Goal: Task Accomplishment & Management: Use online tool/utility

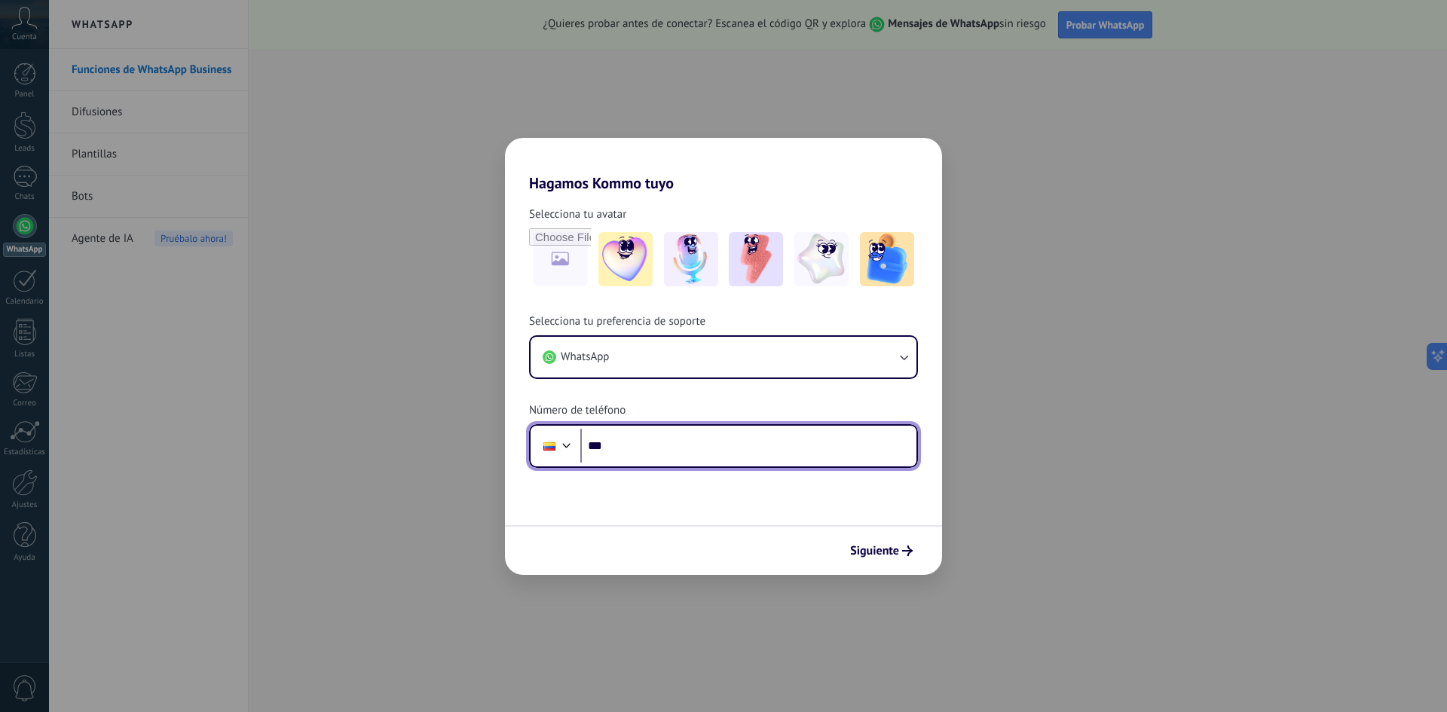
click at [647, 447] on input "***" at bounding box center [748, 446] width 336 height 35
type input "**********"
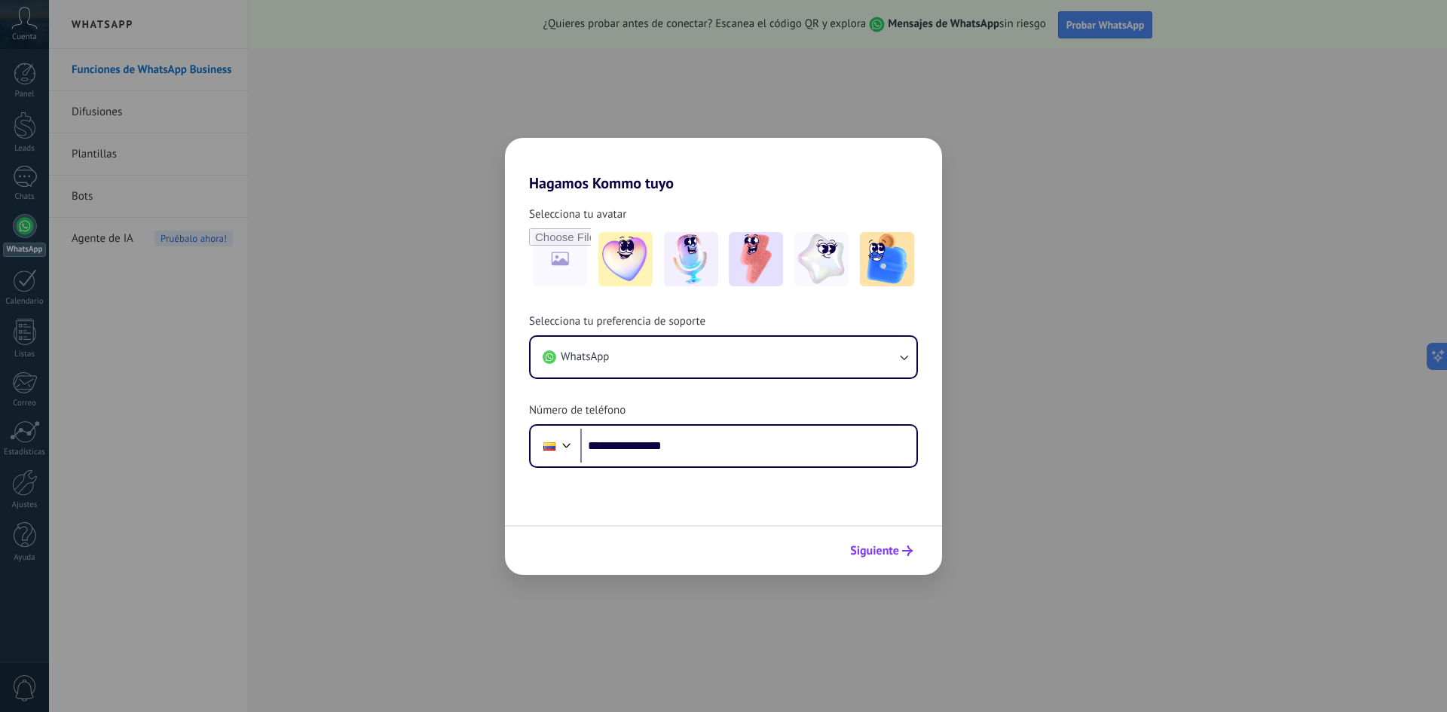
click at [877, 559] on button "Siguiente" at bounding box center [881, 551] width 76 height 26
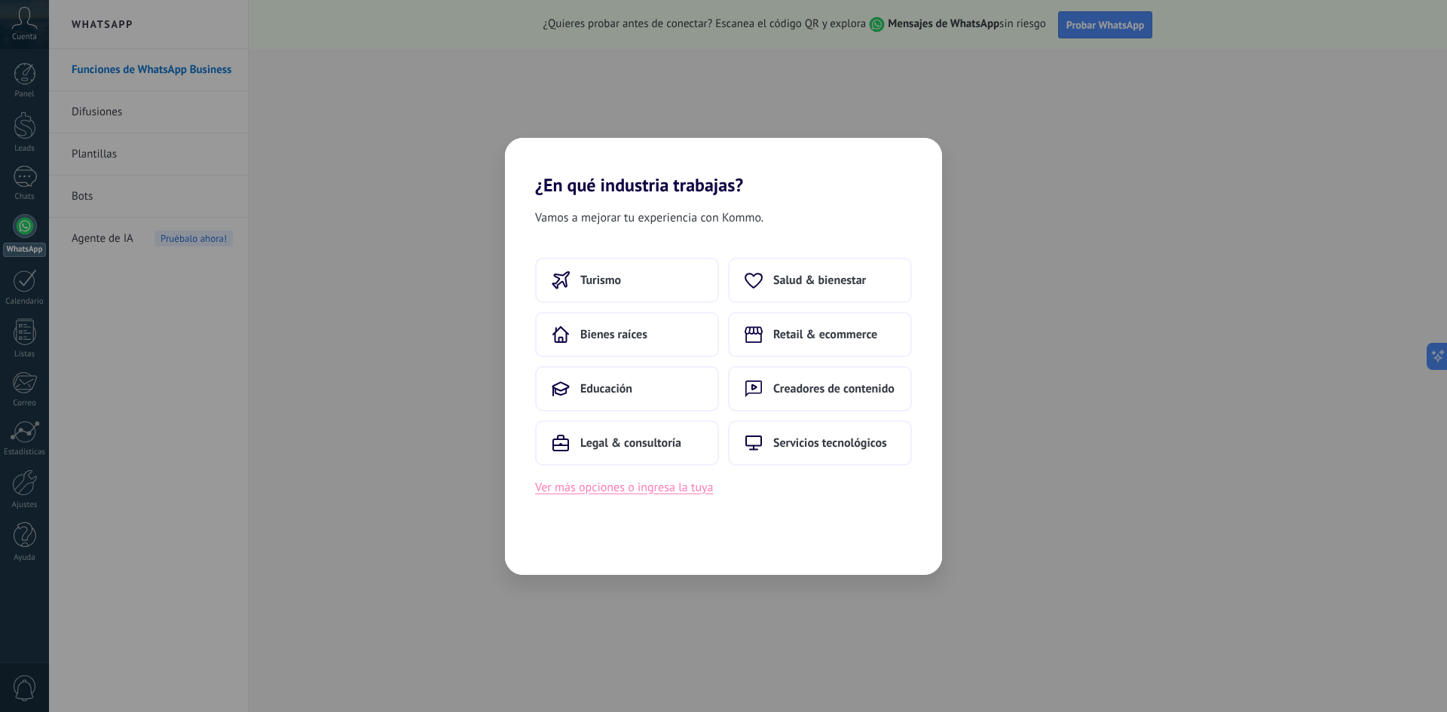
click at [689, 490] on button "Ver más opciones o ingresa la tuya" at bounding box center [624, 488] width 178 height 20
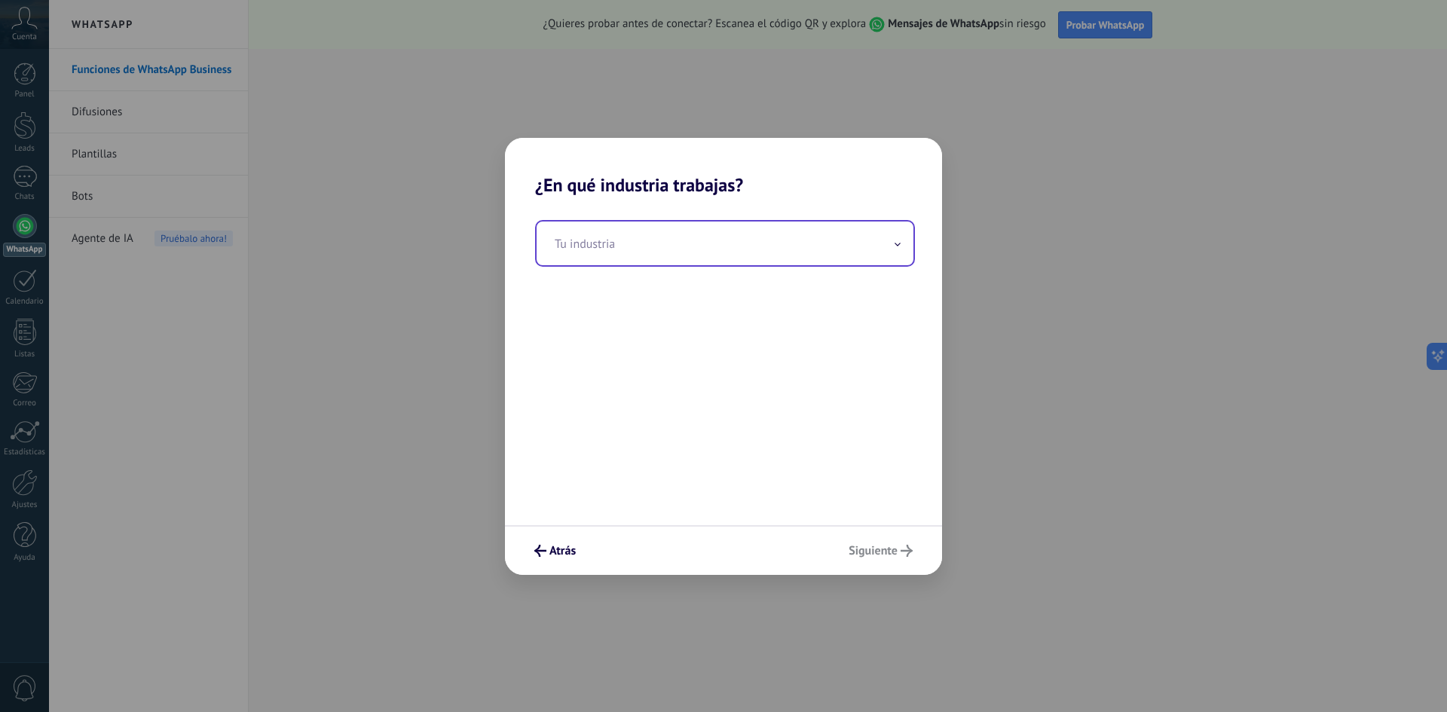
drag, startPoint x: 663, startPoint y: 262, endPoint x: 667, endPoint y: 250, distance: 11.9
click at [664, 260] on input "text" at bounding box center [725, 244] width 377 height 44
type input "*"
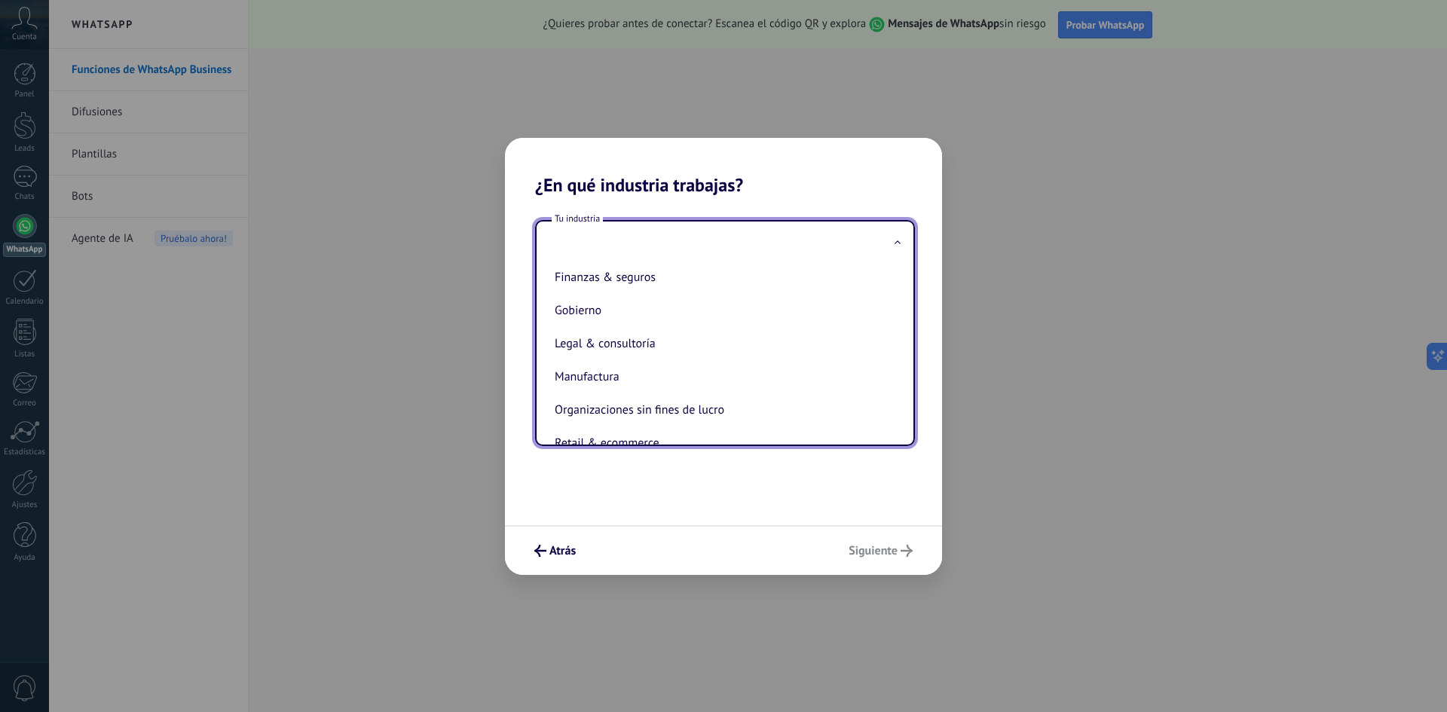
scroll to position [23, 0]
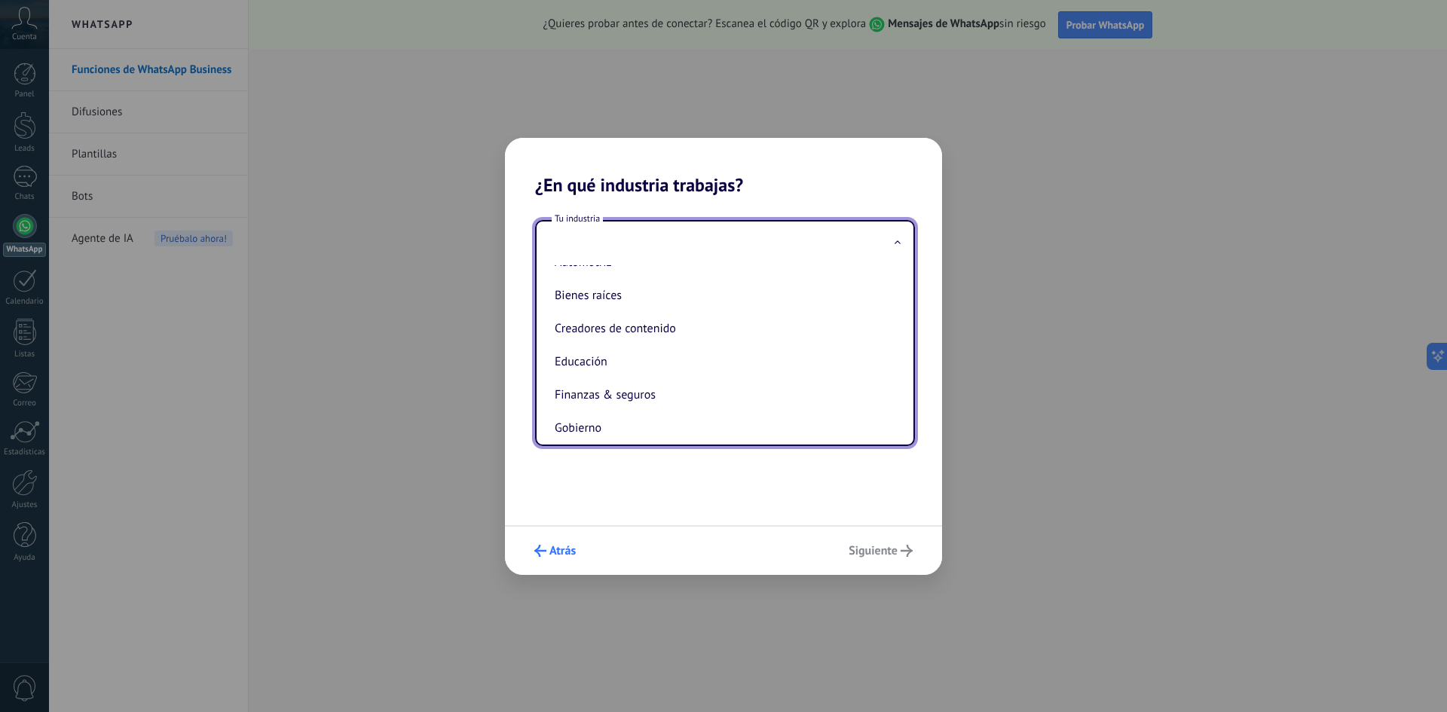
click at [528, 560] on button "Atrás" at bounding box center [555, 551] width 55 height 26
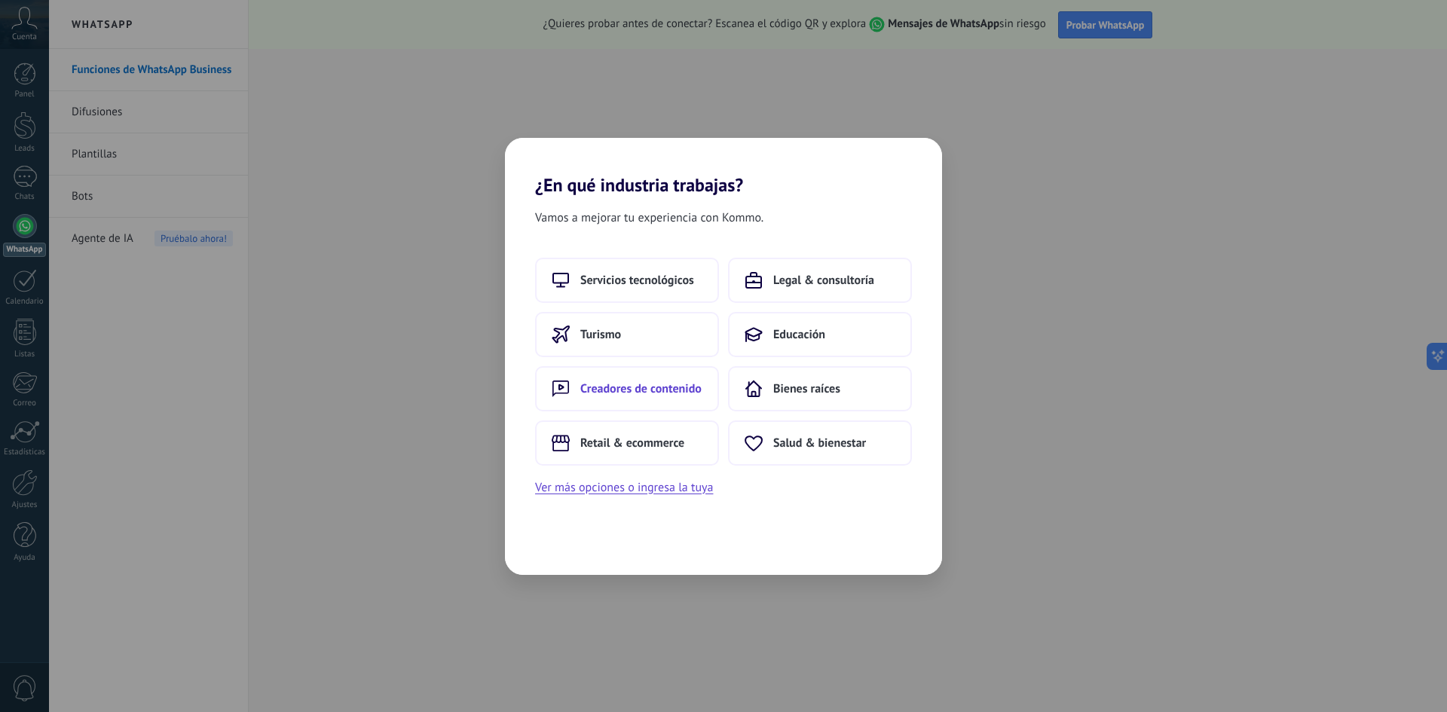
click at [682, 398] on button "Creadores de contenido" at bounding box center [627, 388] width 184 height 45
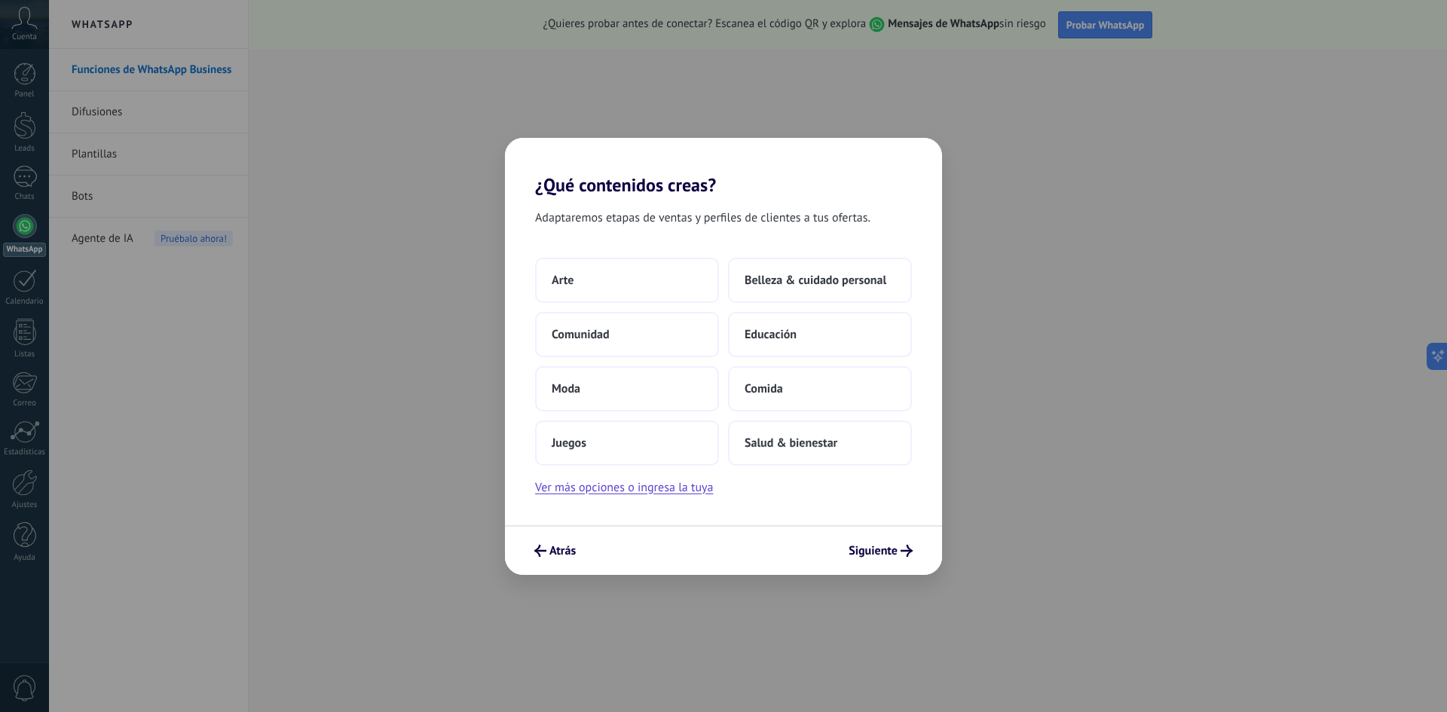
click at [541, 565] on div "Atrás Siguiente" at bounding box center [723, 550] width 437 height 50
click at [541, 564] on div "Atrás Siguiente" at bounding box center [723, 550] width 437 height 50
click at [650, 473] on div "Arte Belleza & cuidado personal Comunidad Educación Moda Comida Juegos Salud & …" at bounding box center [723, 378] width 437 height 240
click at [656, 487] on button "Ver más opciones o ingresa la tuya" at bounding box center [624, 488] width 178 height 20
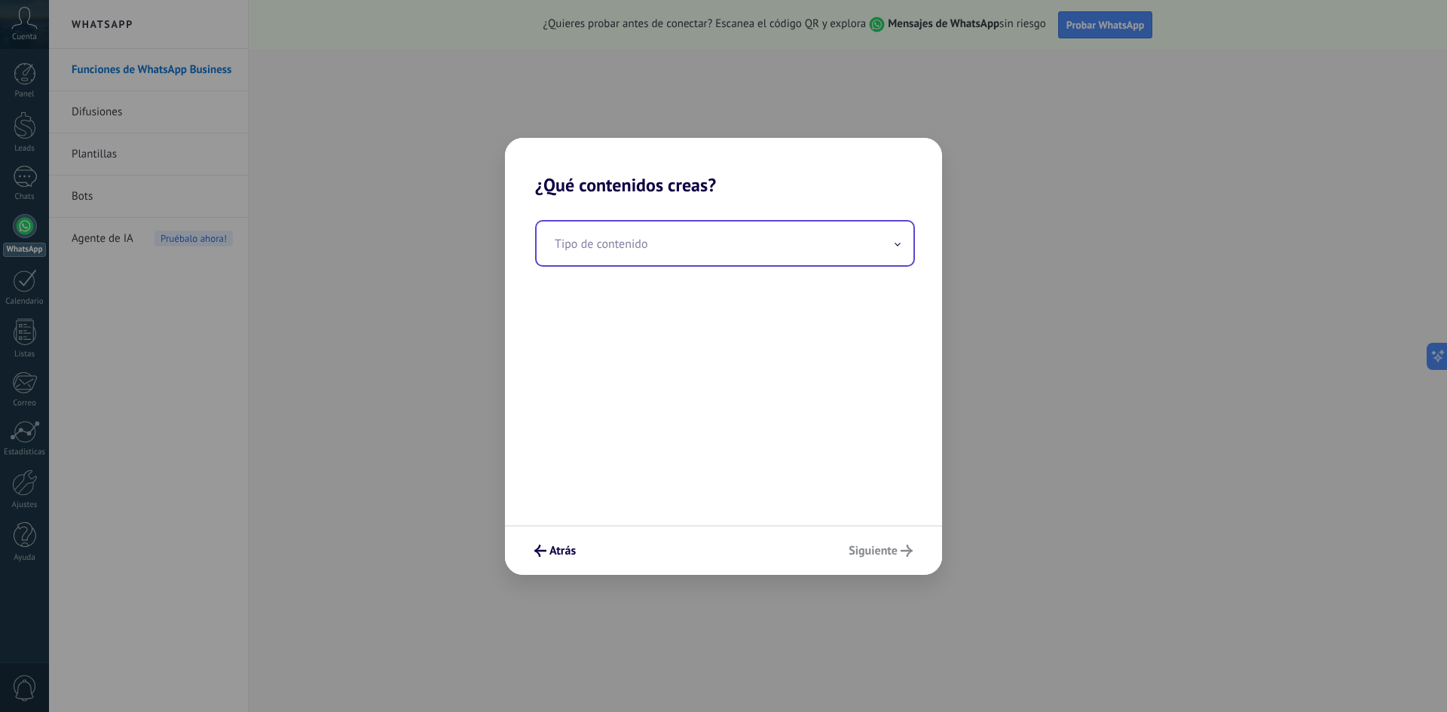
click at [759, 246] on input "text" at bounding box center [725, 244] width 377 height 44
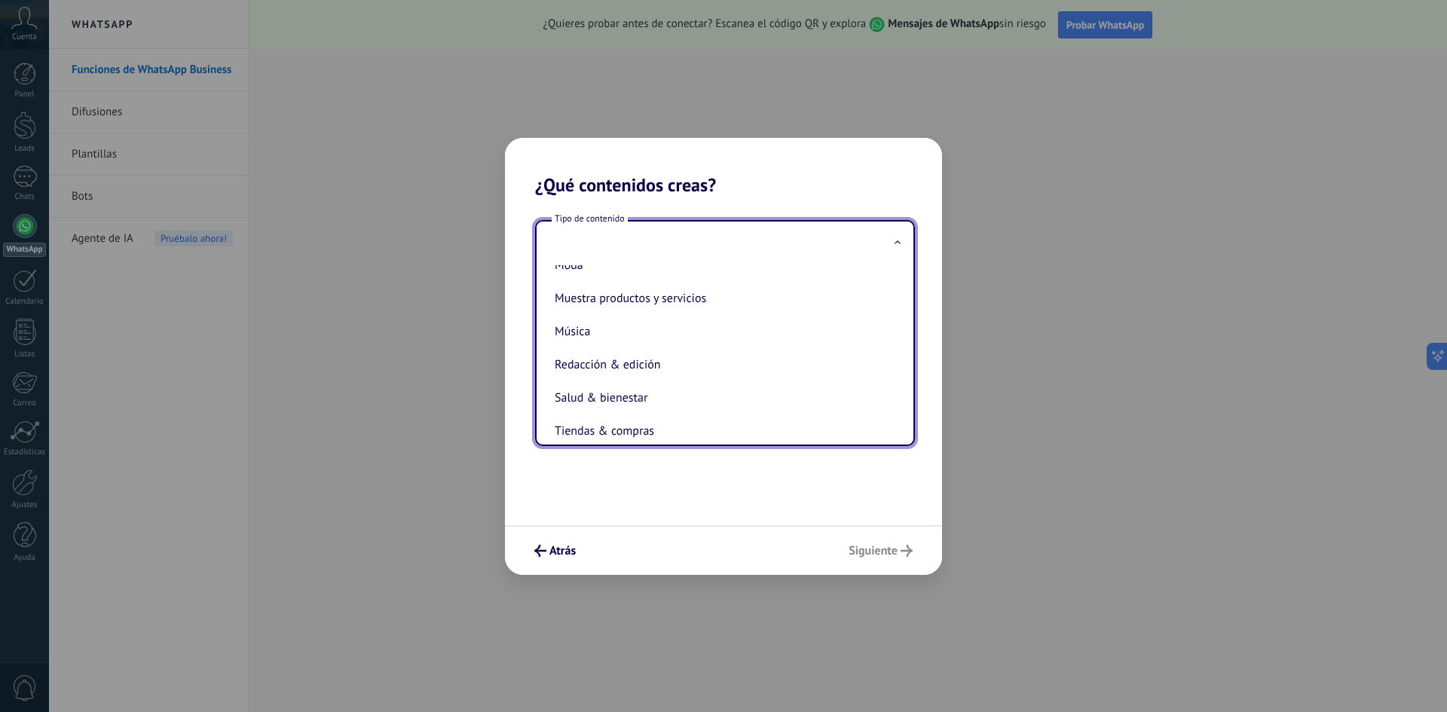
scroll to position [300, 0]
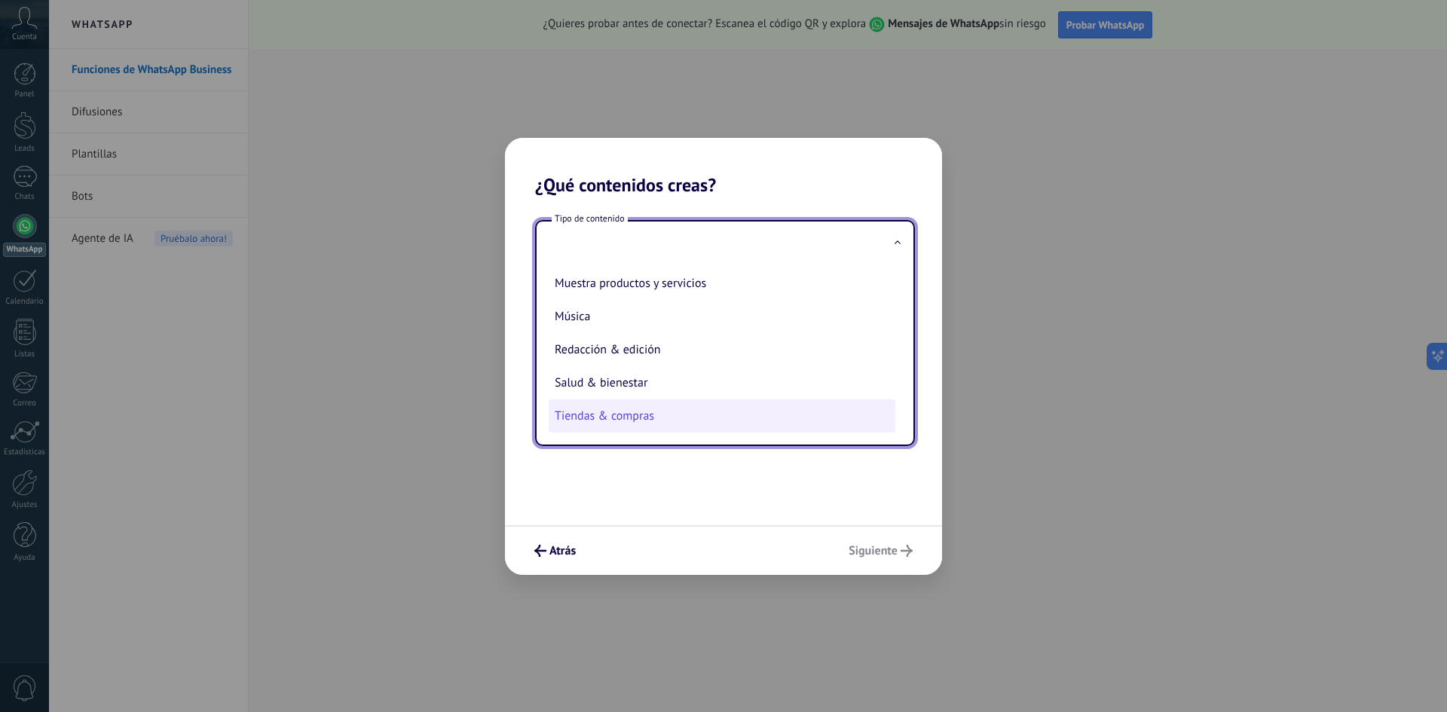
click at [658, 420] on li "Tiendas & compras" at bounding box center [722, 415] width 347 height 33
type input "**********"
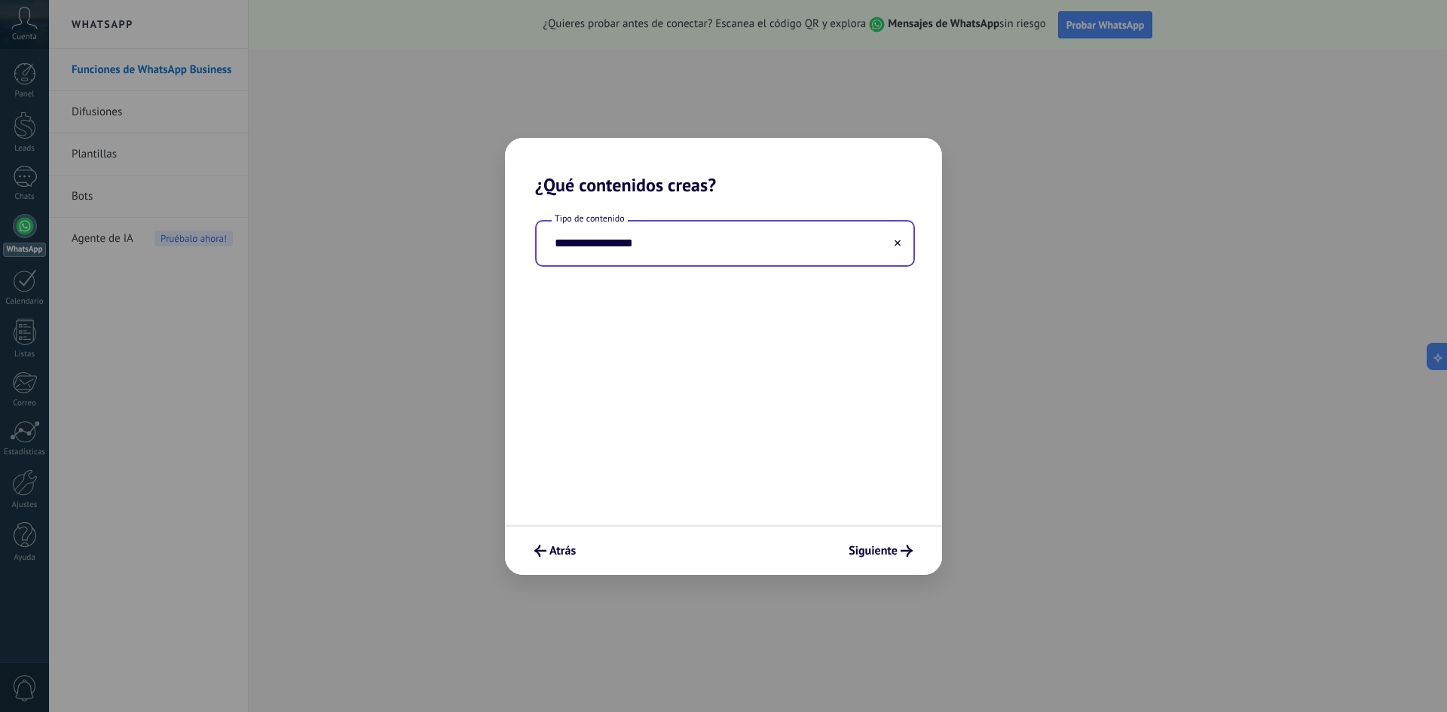
click at [861, 564] on div "Atrás Siguiente" at bounding box center [723, 550] width 437 height 50
click at [862, 560] on button "Siguiente" at bounding box center [881, 551] width 78 height 26
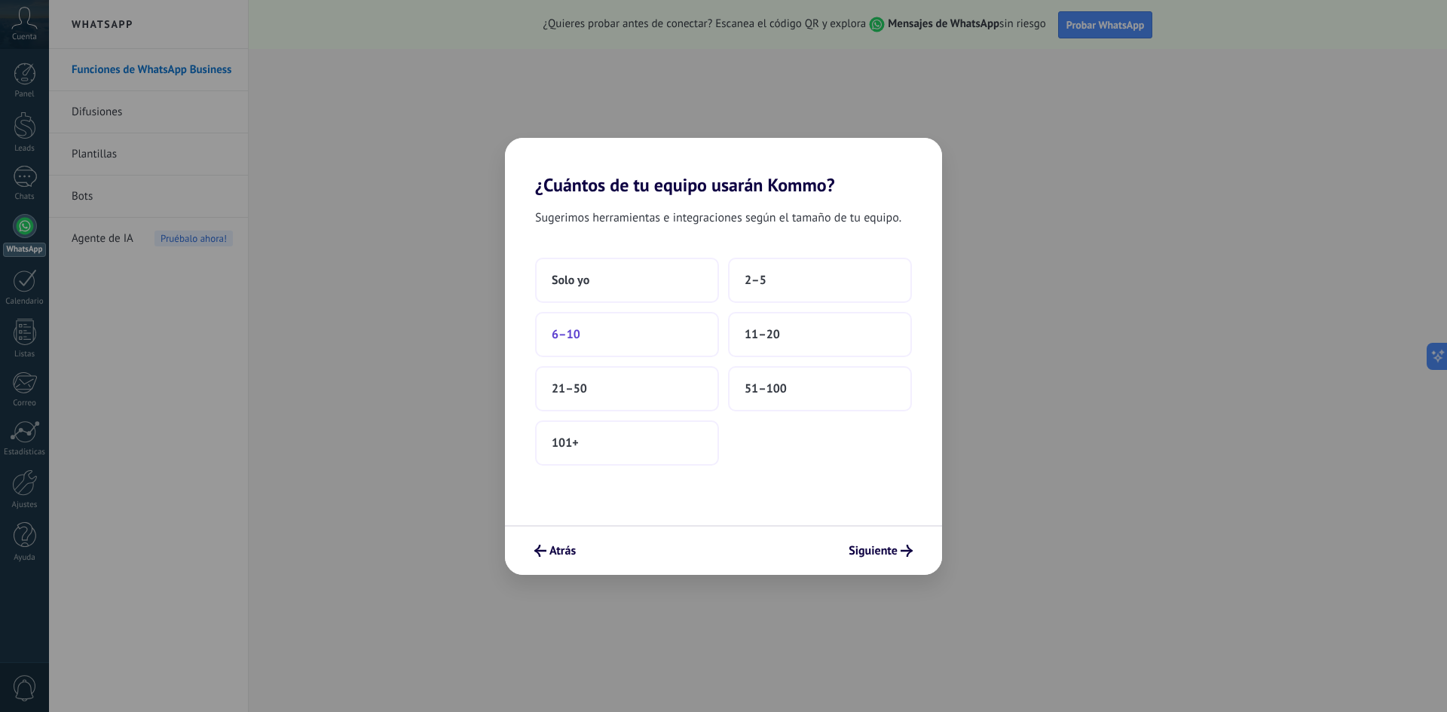
click at [702, 337] on button "6–10" at bounding box center [627, 334] width 184 height 45
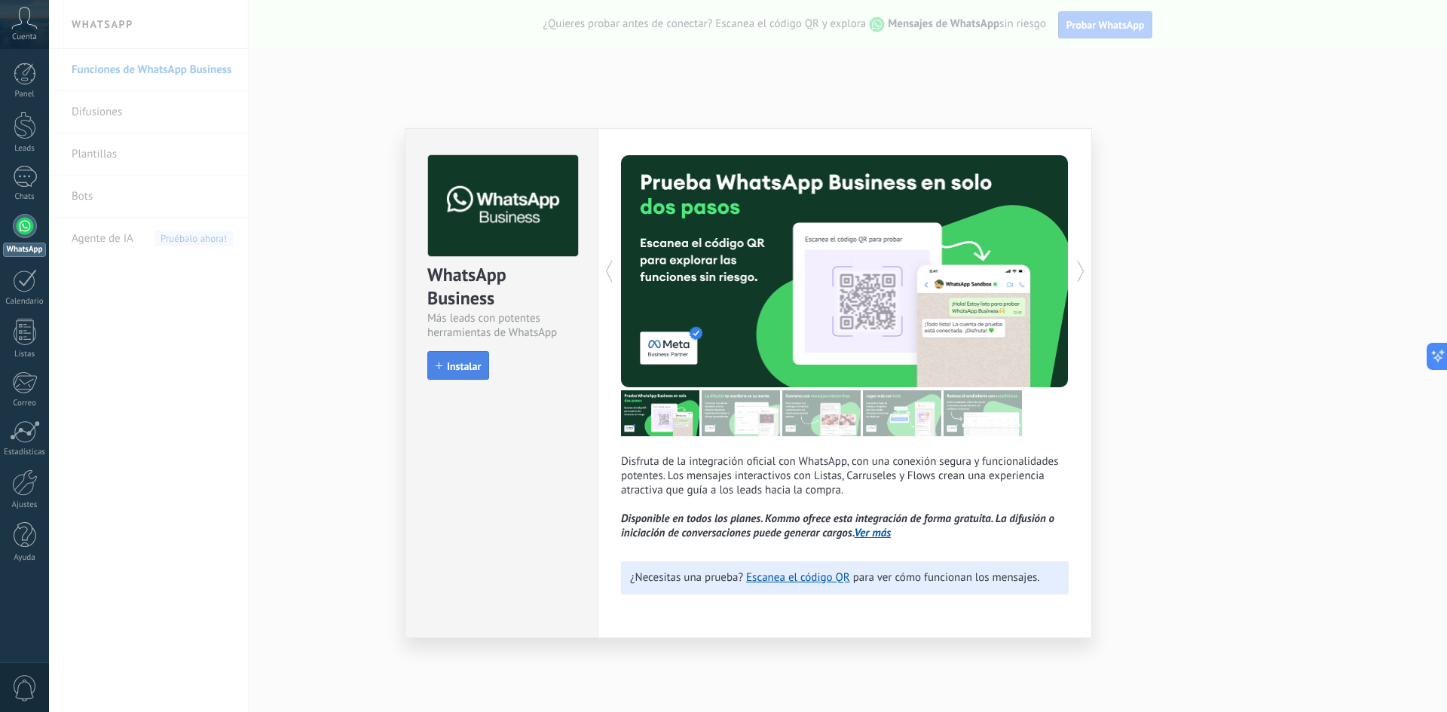
click at [472, 378] on button "Instalar" at bounding box center [458, 365] width 62 height 29
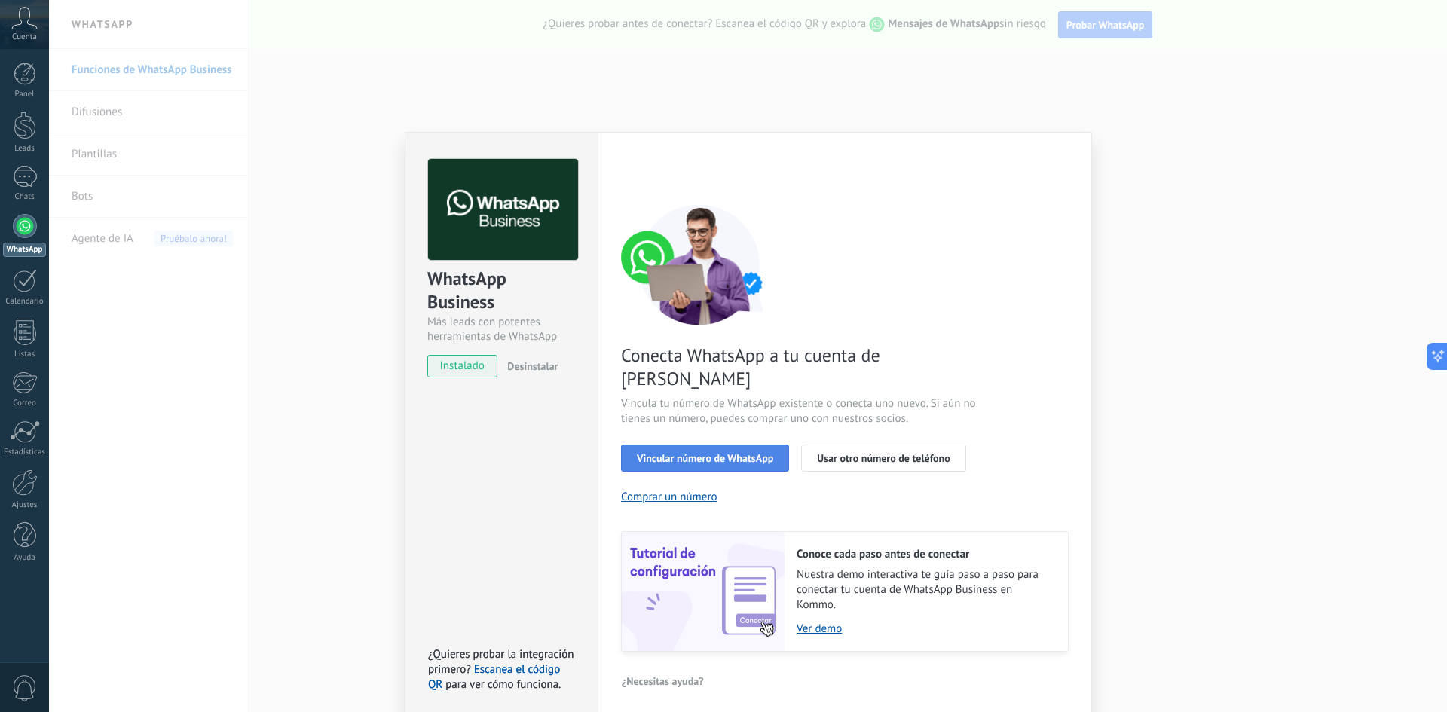
click at [757, 453] on span "Vincular número de WhatsApp" at bounding box center [705, 458] width 136 height 11
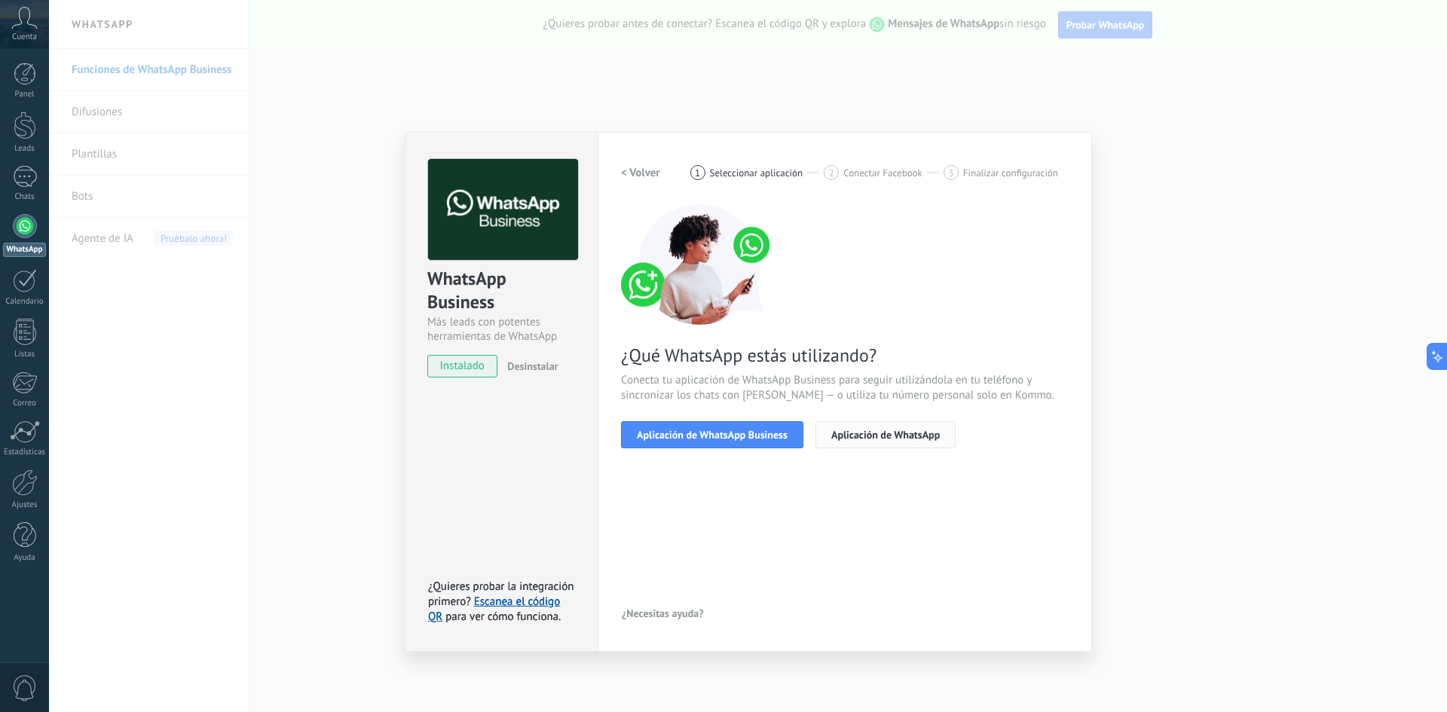
click at [875, 430] on span "Aplicación de WhatsApp" at bounding box center [885, 435] width 109 height 11
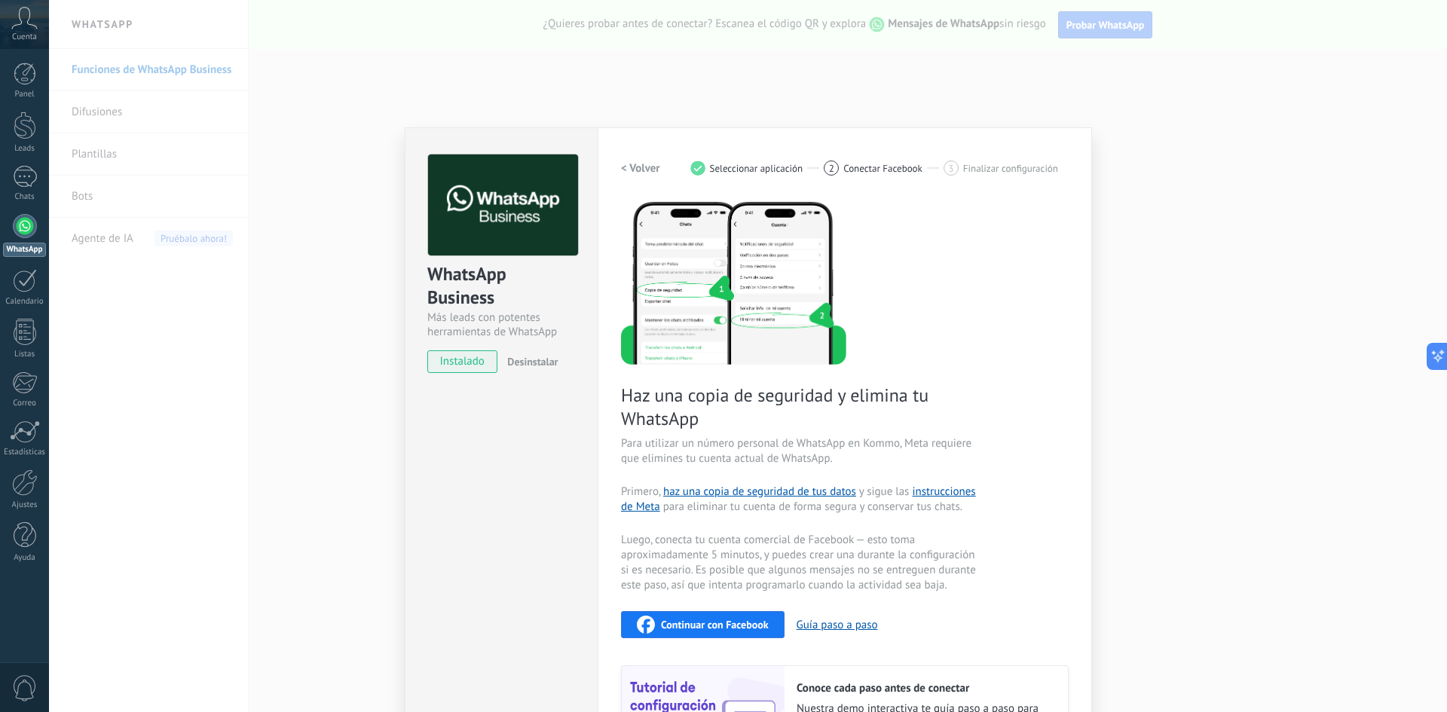
scroll to position [0, 0]
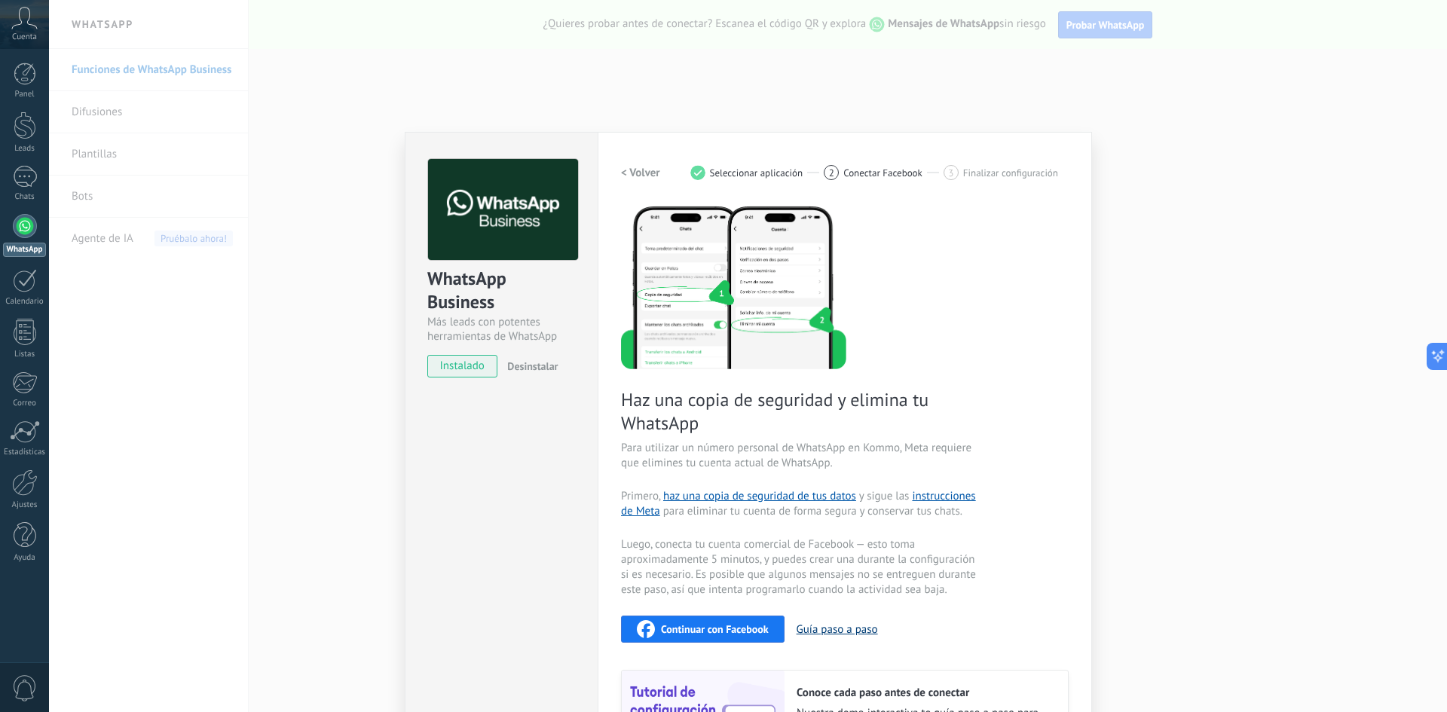
click at [810, 628] on button "Guía paso a paso" at bounding box center [837, 630] width 81 height 14
click at [721, 635] on span "Continuar con Facebook" at bounding box center [715, 629] width 108 height 11
click at [1000, 161] on div "< Volver 1 Seleccionar aplicación 2 Conectar Facebook 3 Finalizar configuración" at bounding box center [845, 172] width 448 height 27
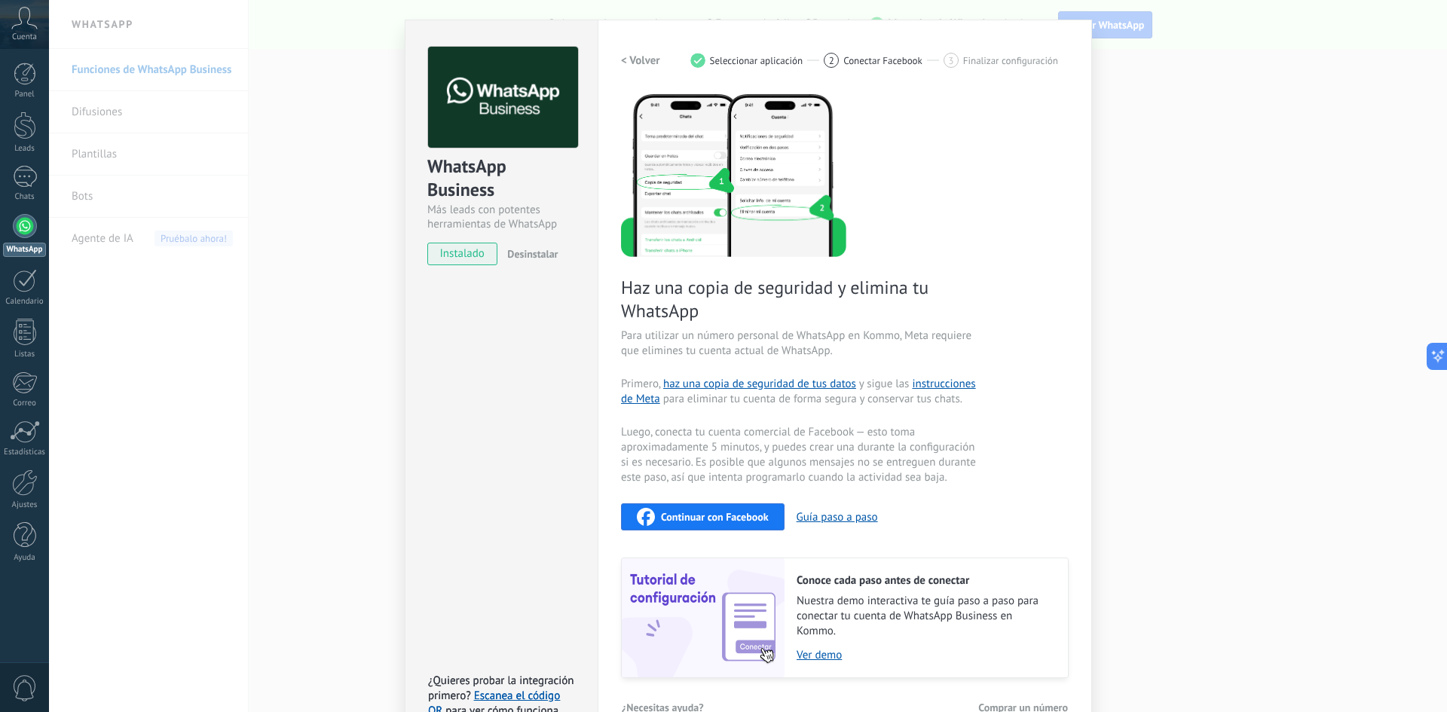
scroll to position [145, 0]
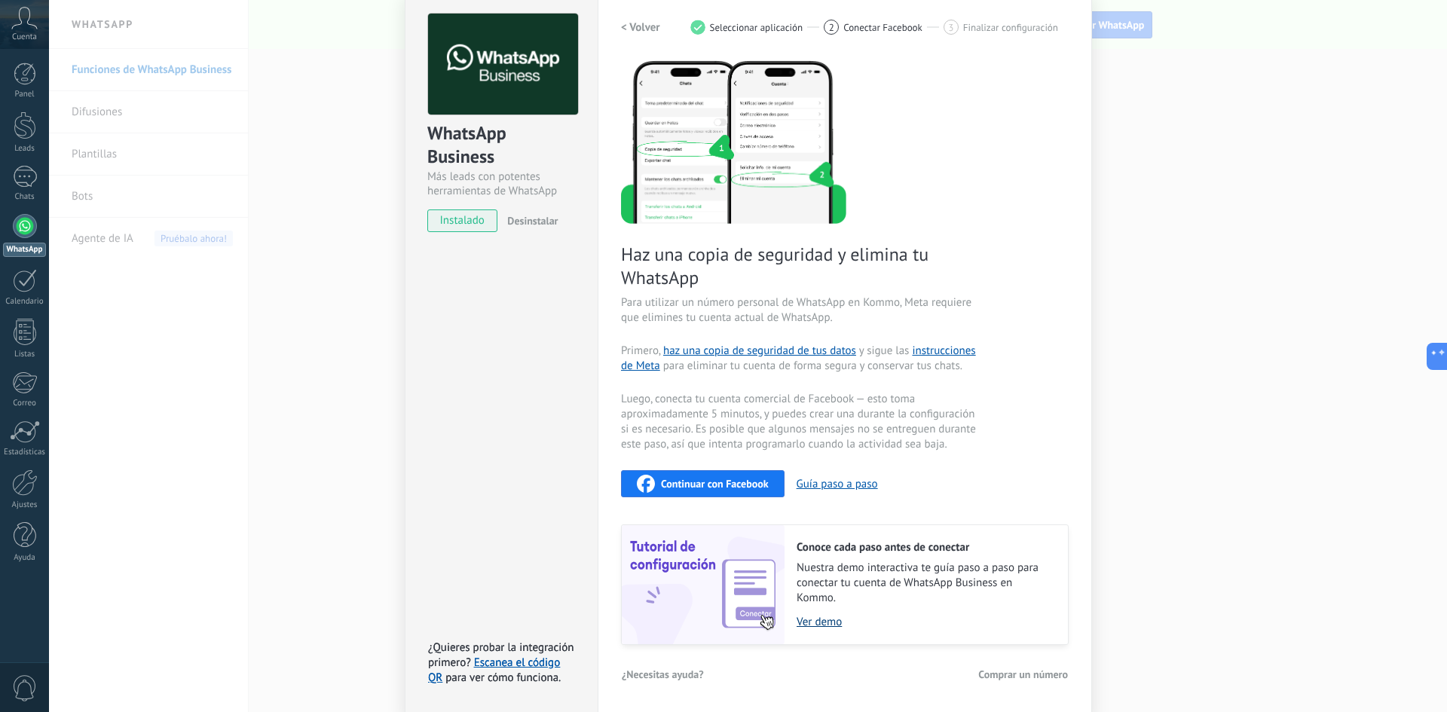
click at [818, 621] on link "Ver demo" at bounding box center [925, 622] width 256 height 14
click at [713, 468] on div "Haz una copia de seguridad y elimina tu WhatsApp Para utilizar un número person…" at bounding box center [845, 352] width 448 height 586
click at [736, 488] on span "Continuar con Facebook" at bounding box center [715, 484] width 108 height 11
